Goal: Information Seeking & Learning: Learn about a topic

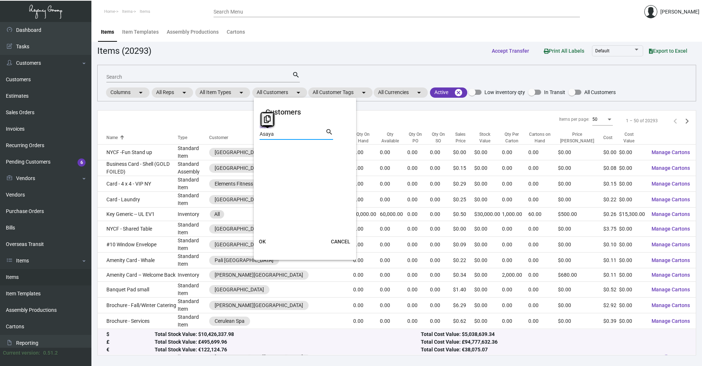
drag, startPoint x: 282, startPoint y: 135, endPoint x: 249, endPoint y: 129, distance: 33.1
click at [249, 129] on div "Customers Asaya Search search OK CANCEL" at bounding box center [351, 183] width 702 height 366
type input "="
type input "chou"
click at [278, 148] on span "CHOUETTE" at bounding box center [281, 150] width 26 height 9
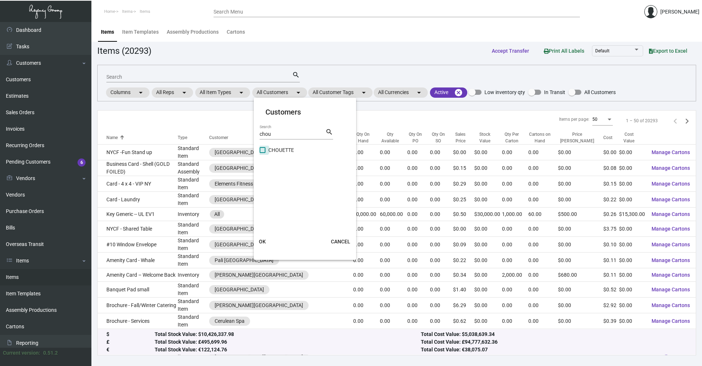
click at [263, 153] on input "CHOUETTE" at bounding box center [262, 153] width 0 height 0
checkbox input "true"
click at [266, 243] on button "OK" at bounding box center [262, 241] width 23 height 13
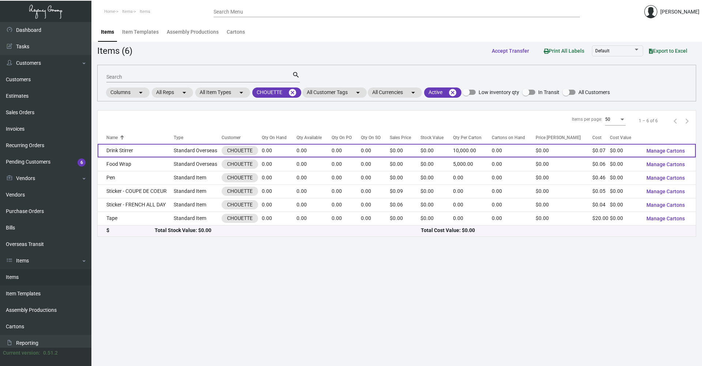
click at [275, 149] on td "0.00" at bounding box center [279, 151] width 35 height 14
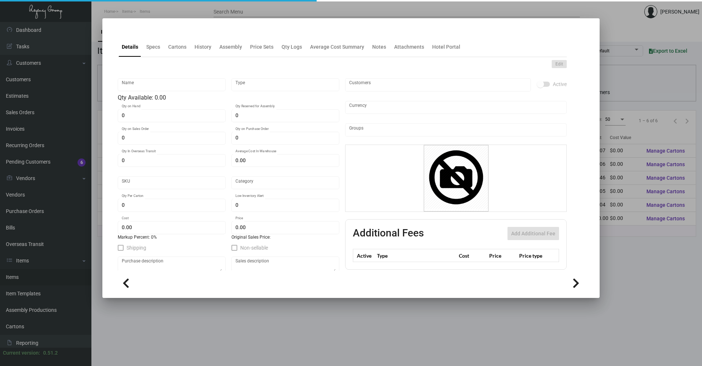
type input "Drink Stirrer"
type input "Standard Overseas"
type input "$ 0.07"
type input "Overseas"
type input "10,000"
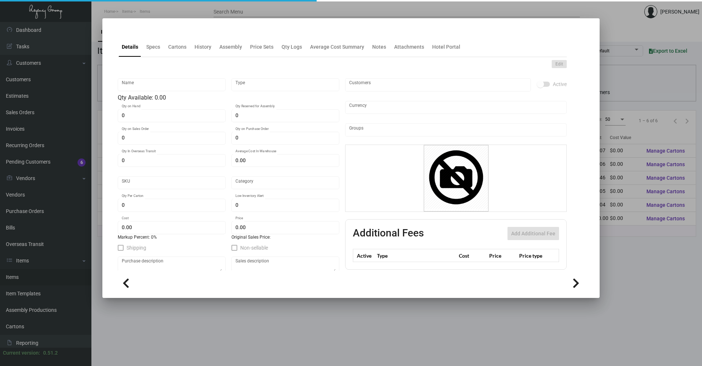
type input "$ 0.07"
type input "$ 0.00"
checkbox input "true"
type input "United States Dollar $"
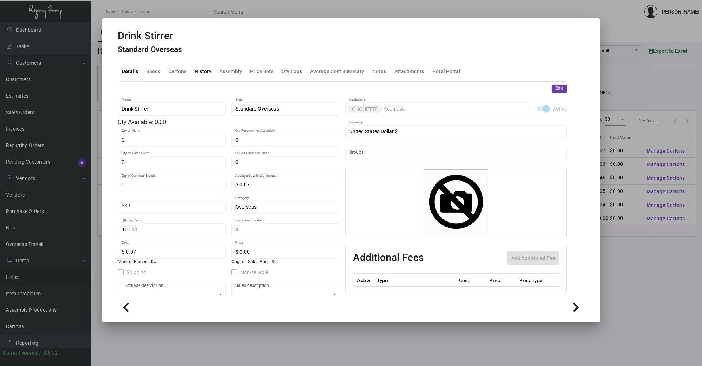
click at [205, 76] on div "History" at bounding box center [203, 72] width 23 height 18
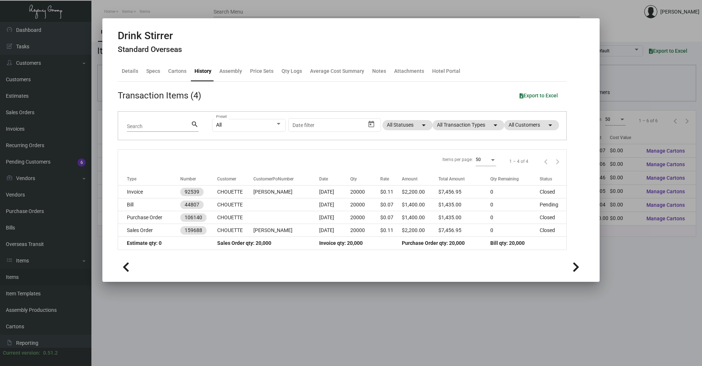
click at [375, 322] on div at bounding box center [351, 183] width 702 height 366
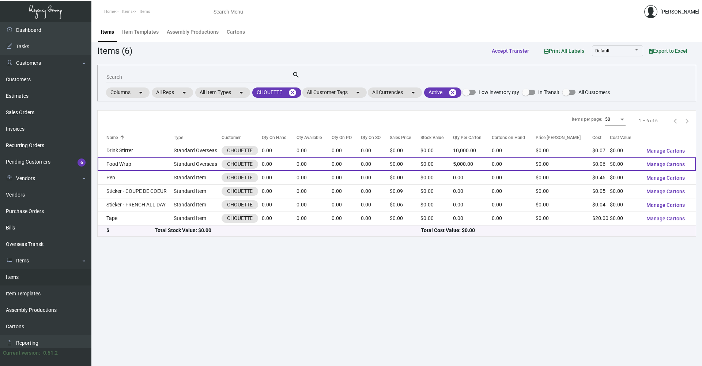
click at [195, 166] on td "Standard Overseas" at bounding box center [198, 164] width 48 height 14
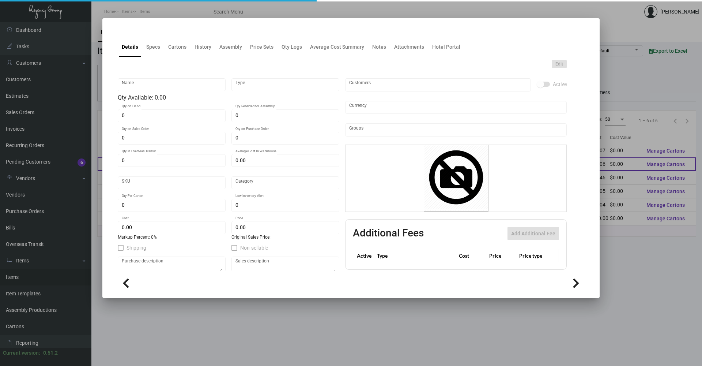
type input "Food Wrap"
type input "Standard Overseas"
type input "$ 0.057"
type input "Overseas"
type input "5,000"
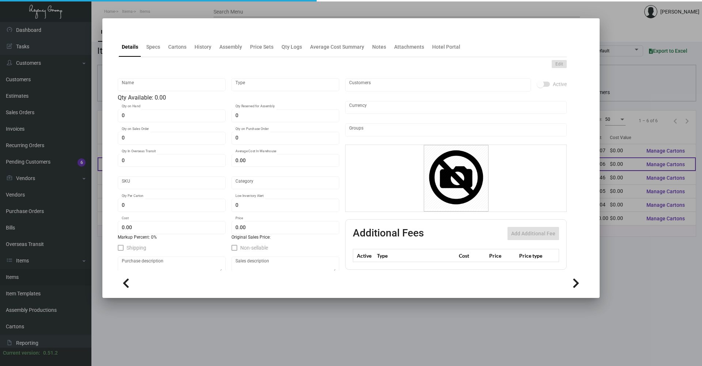
type input "$ 0.057"
type input "$ 0.00"
checkbox input "true"
type input "United States Dollar $"
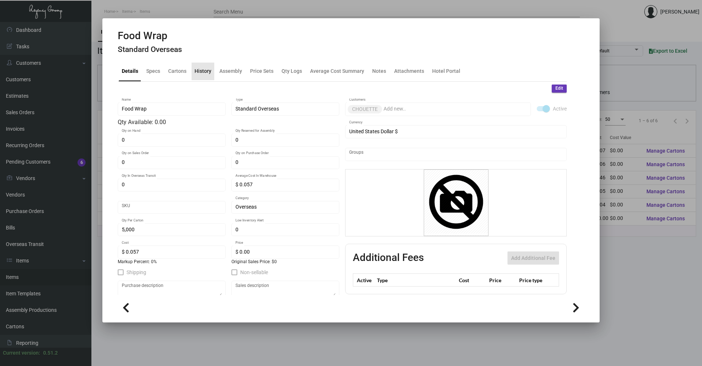
click at [205, 71] on div "History" at bounding box center [203, 71] width 17 height 8
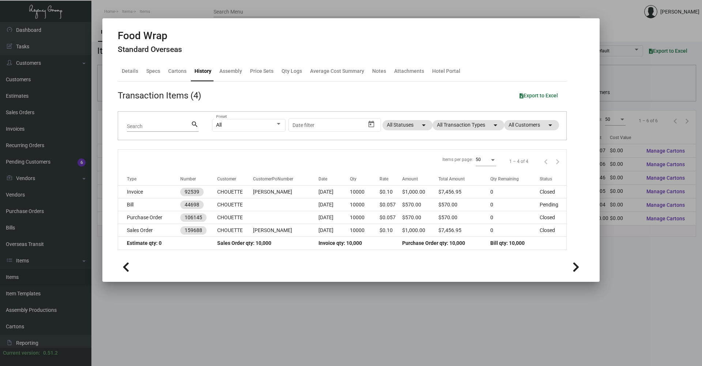
click at [266, 351] on div at bounding box center [351, 183] width 702 height 366
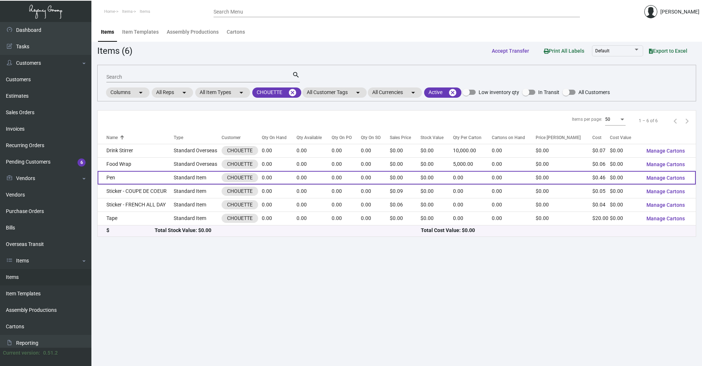
click at [127, 171] on td "Pen" at bounding box center [136, 178] width 76 height 14
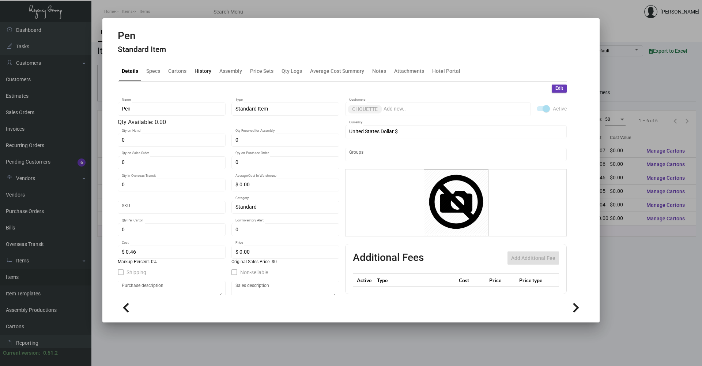
click at [195, 72] on div "History" at bounding box center [203, 71] width 17 height 8
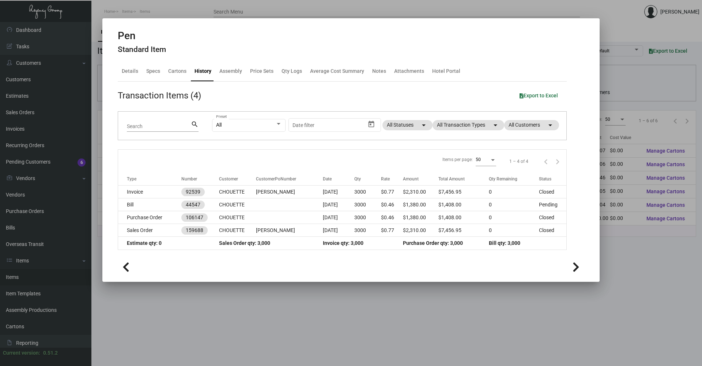
click at [213, 324] on div at bounding box center [351, 183] width 702 height 366
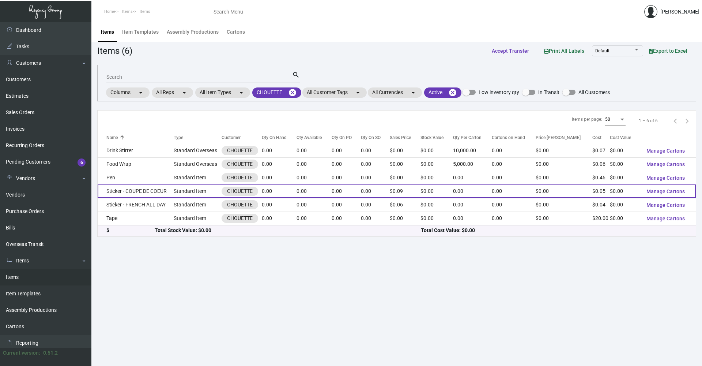
click at [126, 194] on td "Sticker - COUPE DE COEUR" at bounding box center [136, 191] width 76 height 14
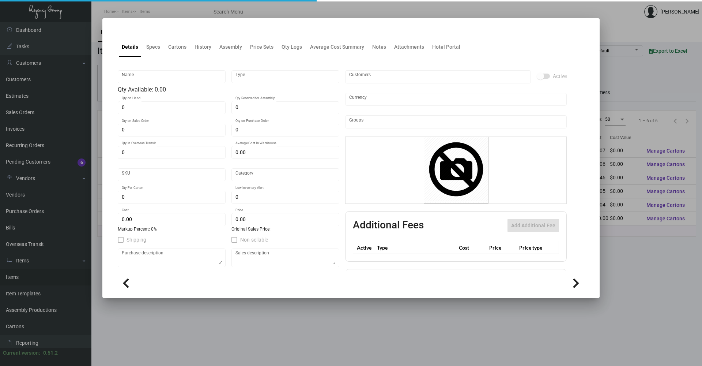
type input "Sticker - COUPE DE COEUR"
type input "Standard Item"
type input "$ 0.00"
type input "Standard"
type input "$ 0.0518"
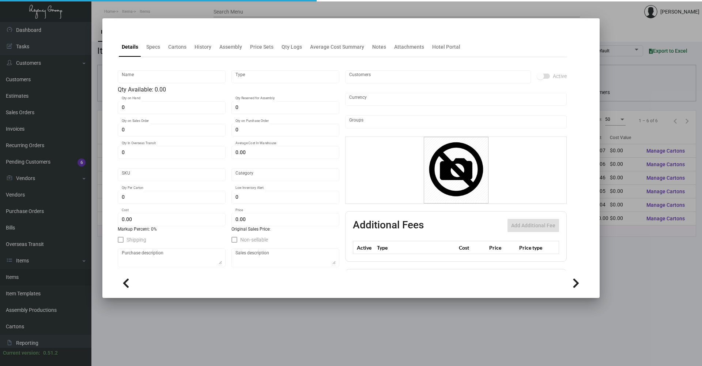
type input "$ 0.087"
checkbox input "true"
type input "United States Dollar $"
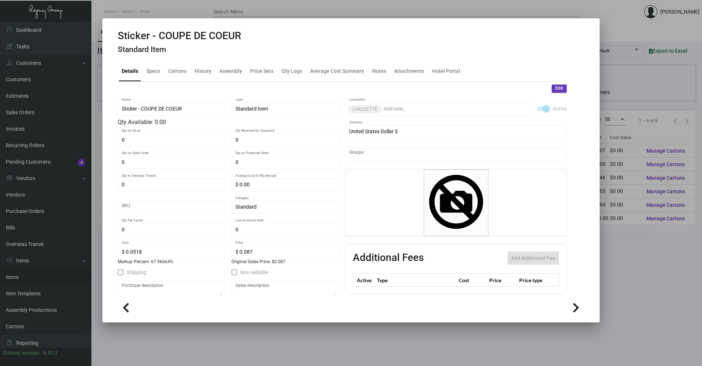
click at [282, 323] on div at bounding box center [351, 183] width 702 height 366
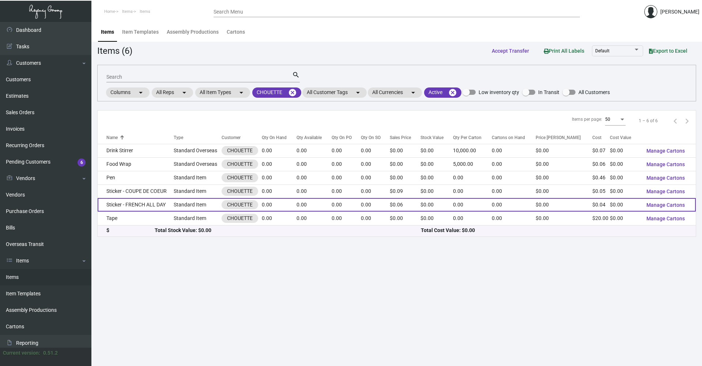
click at [168, 205] on td "Sticker - FRENCH ALL DAY" at bounding box center [136, 205] width 76 height 14
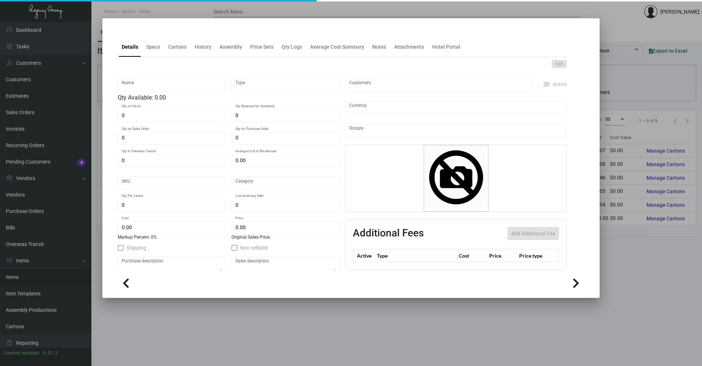
type input "Sticker - FRENCH ALL DAY"
type input "Standard Item"
type input "$ 0.00"
type input "Standard"
type input "$ 0.041"
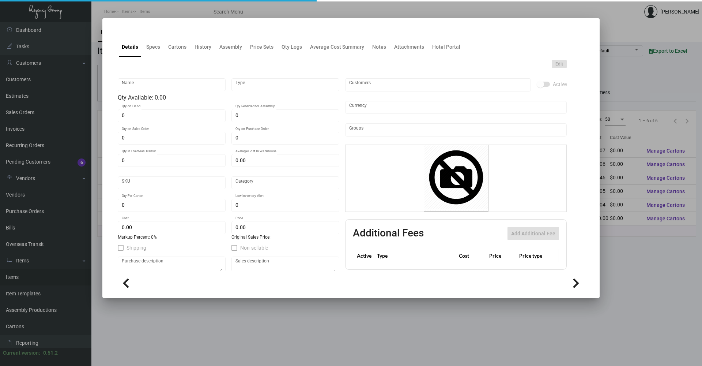
type input "$ 0.06"
checkbox input "true"
type input "United States Dollar $"
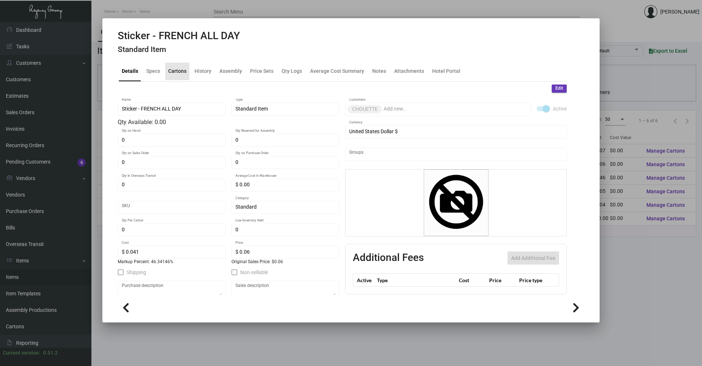
click at [180, 72] on div "Cartons" at bounding box center [177, 71] width 18 height 8
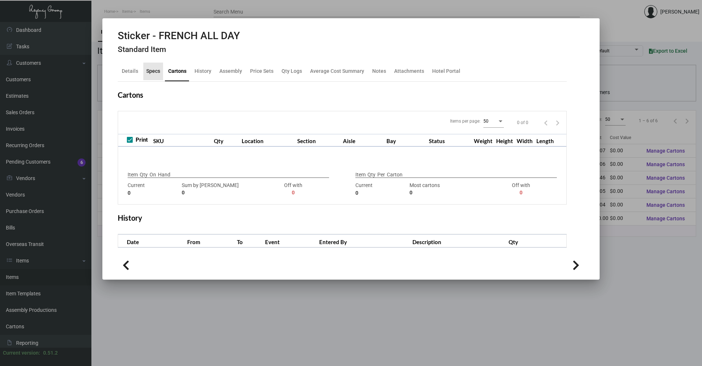
click at [157, 71] on div "Specs" at bounding box center [153, 71] width 14 height 8
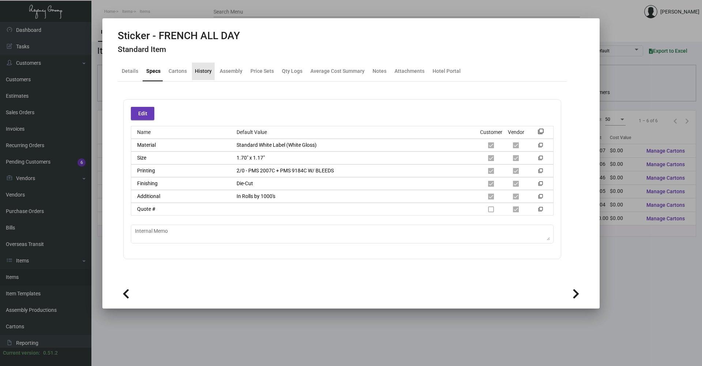
click at [205, 70] on div "History" at bounding box center [203, 71] width 17 height 8
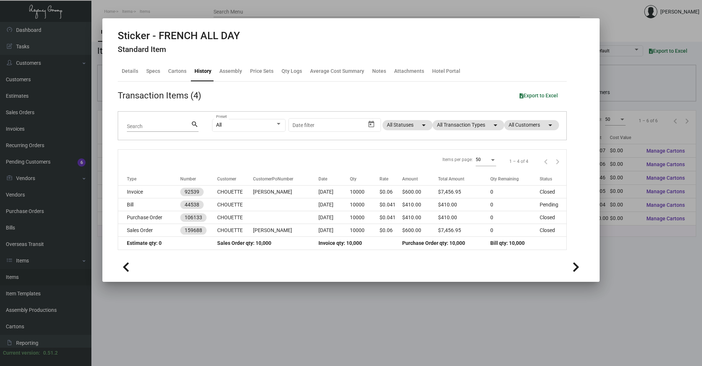
click at [430, 314] on div at bounding box center [351, 183] width 702 height 366
